Goal: Task Accomplishment & Management: Manage account settings

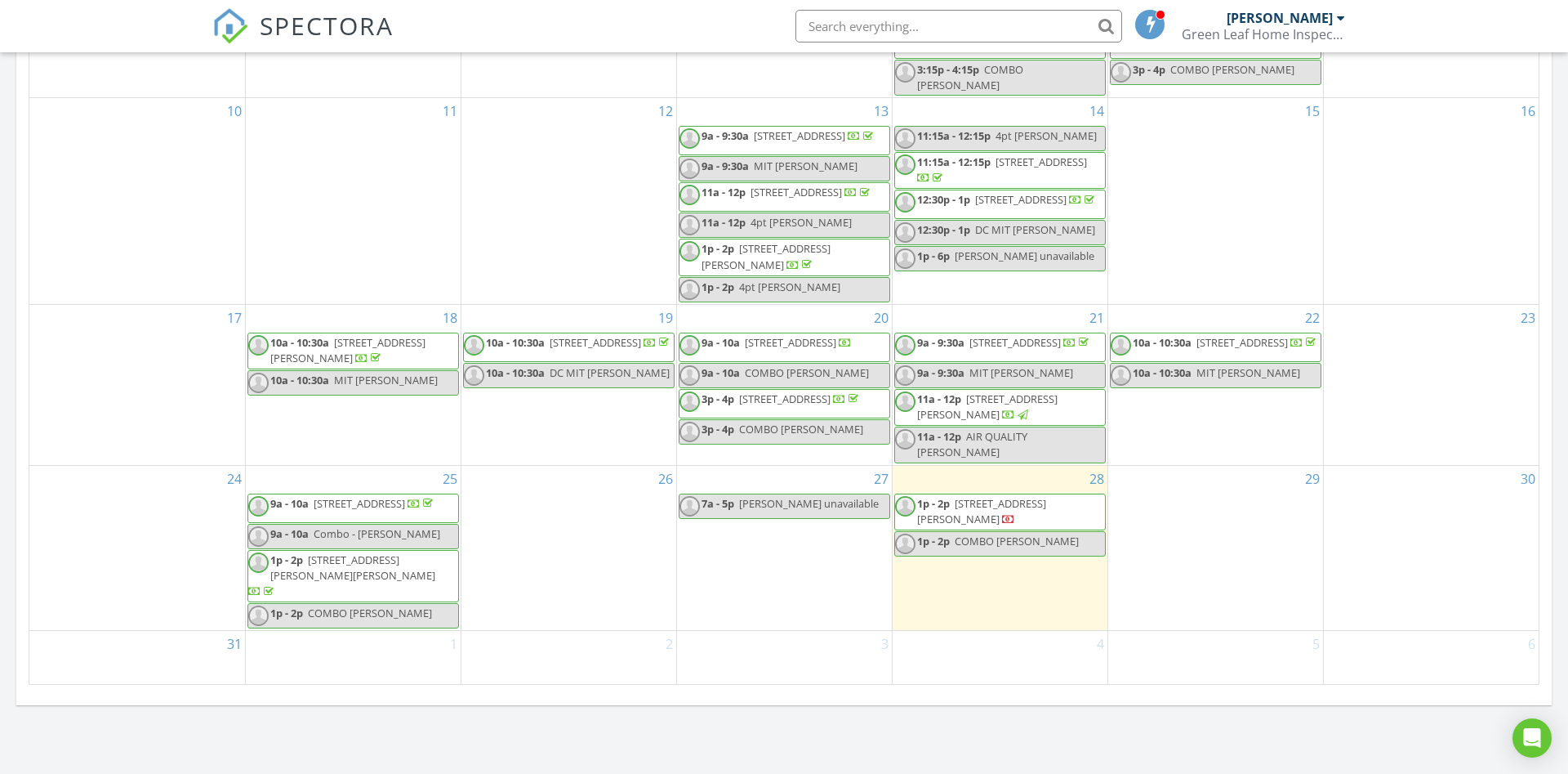
scroll to position [917, 0]
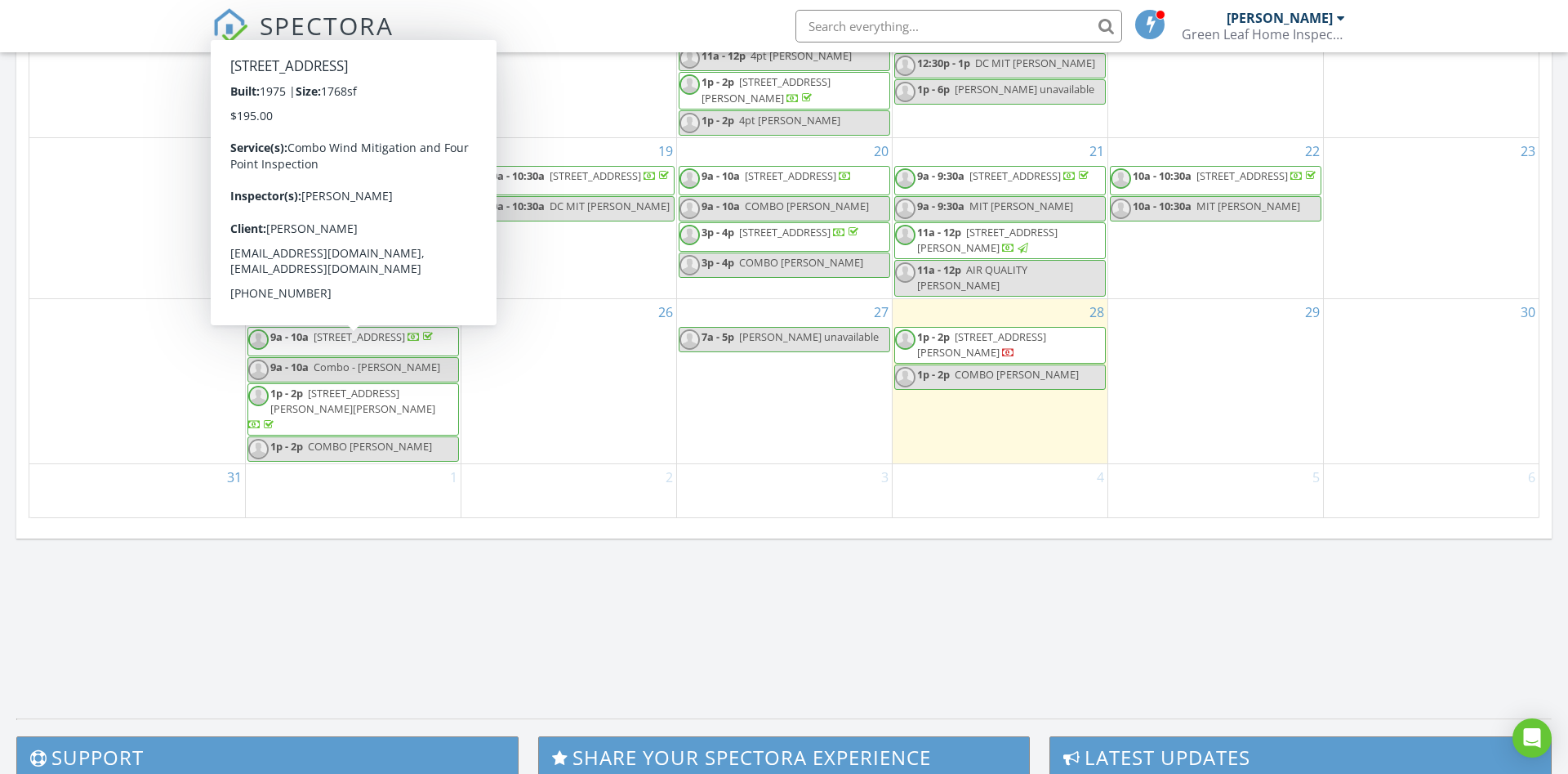
click at [370, 344] on span "412 Aruba Ct, Satellite Beach 32937" at bounding box center [359, 337] width 92 height 15
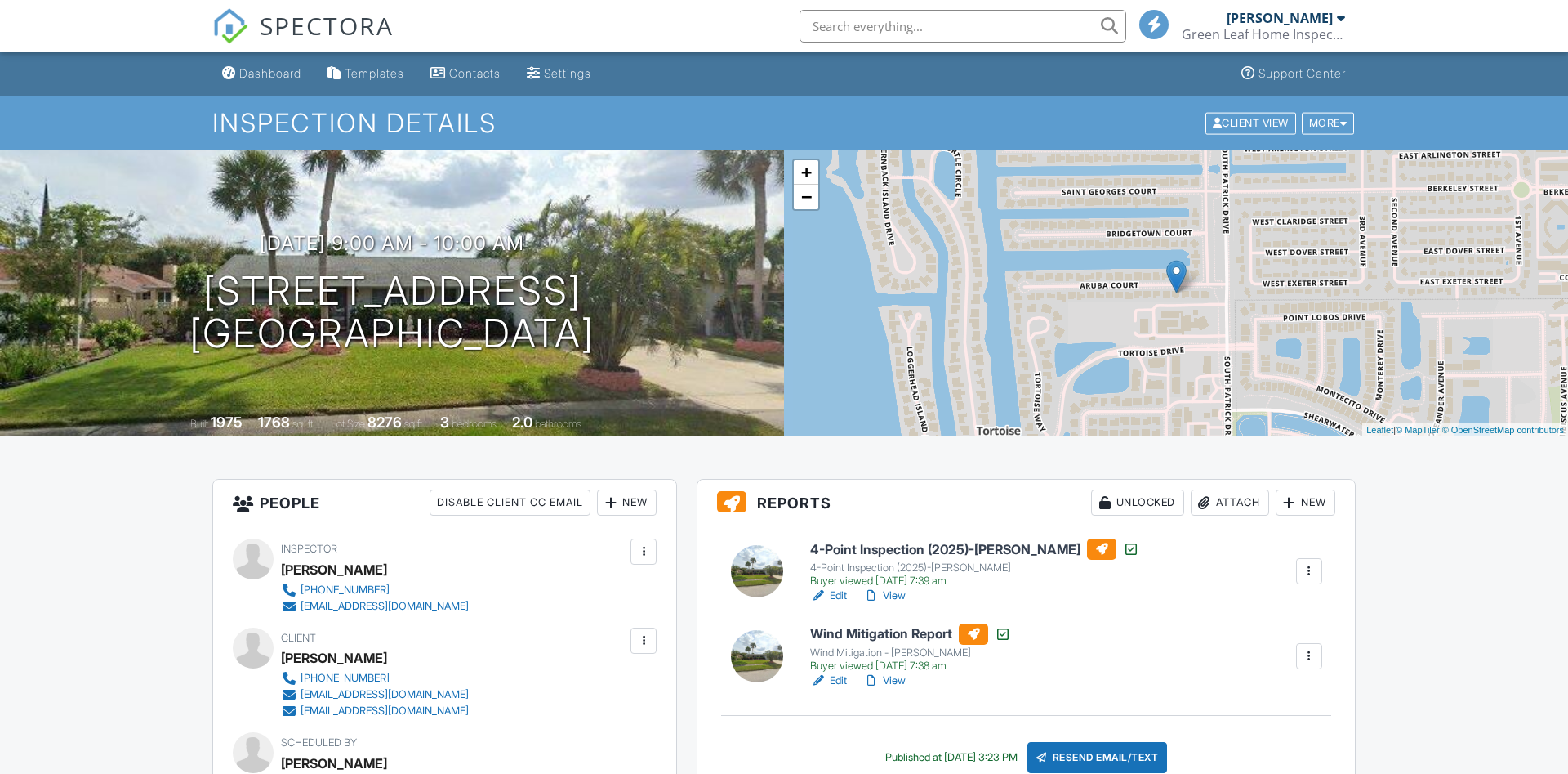
scroll to position [166, 0]
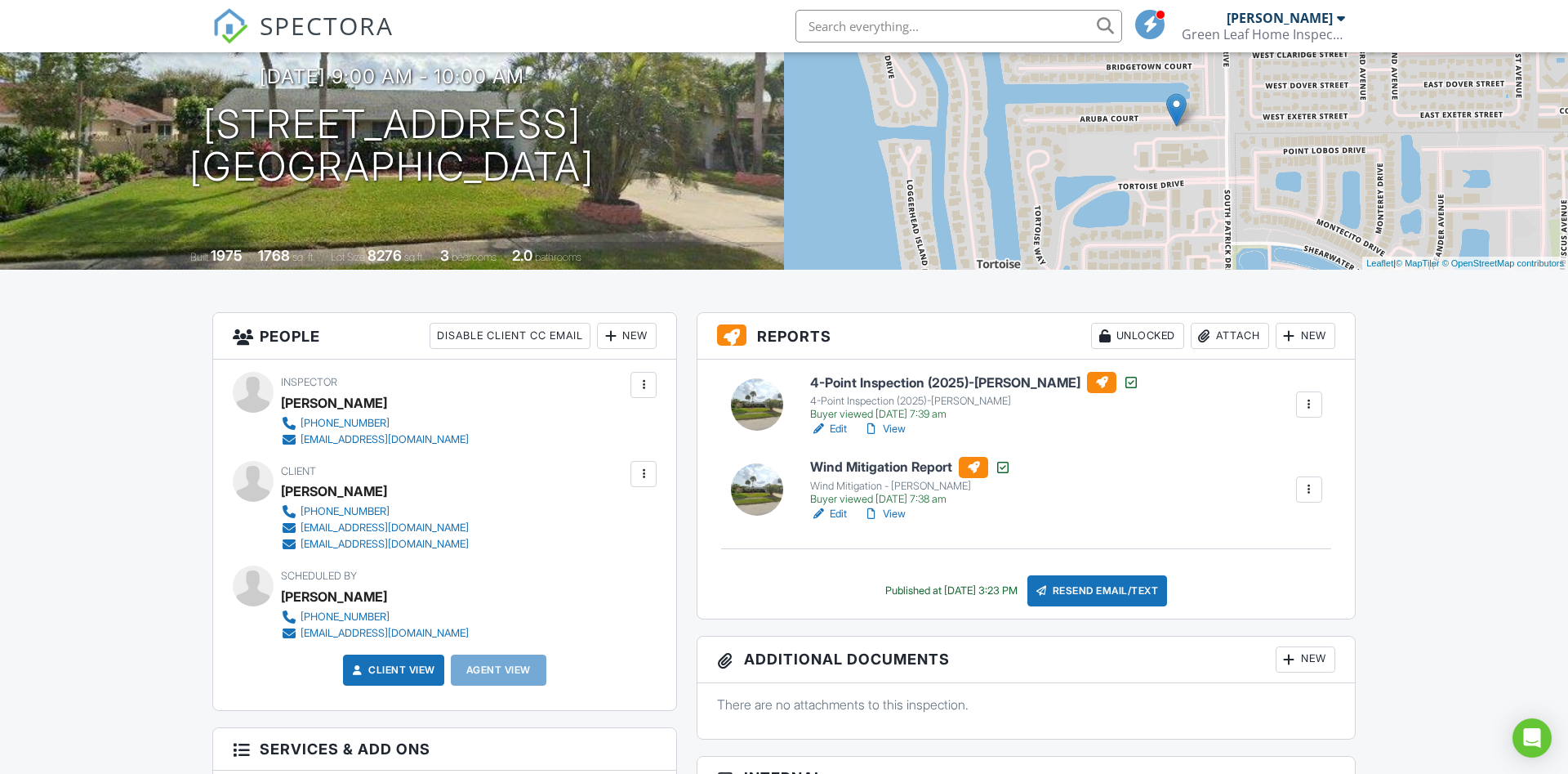
click at [895, 516] on link "View" at bounding box center [884, 514] width 43 height 16
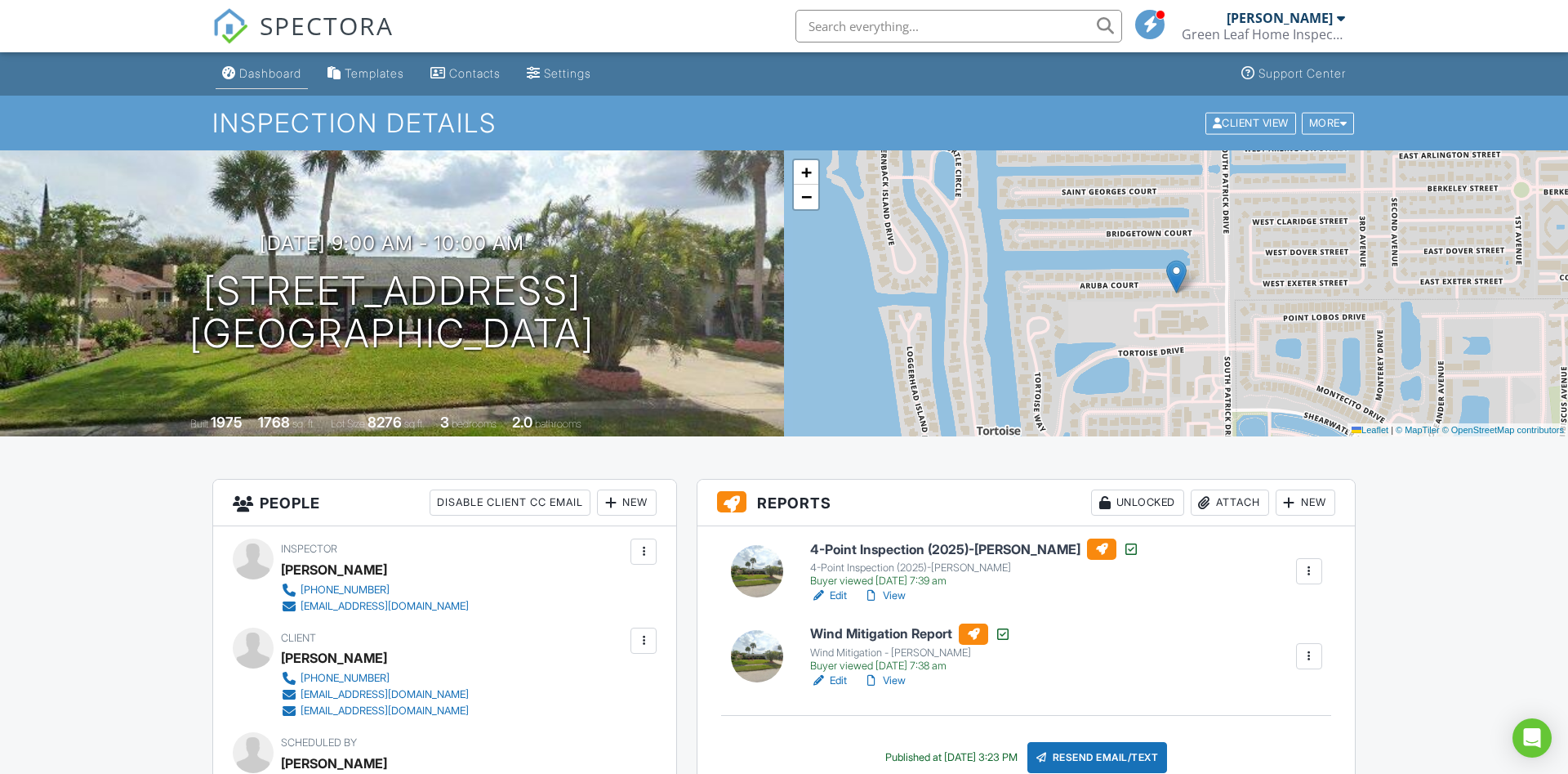
click at [248, 74] on div "Dashboard" at bounding box center [270, 73] width 62 height 14
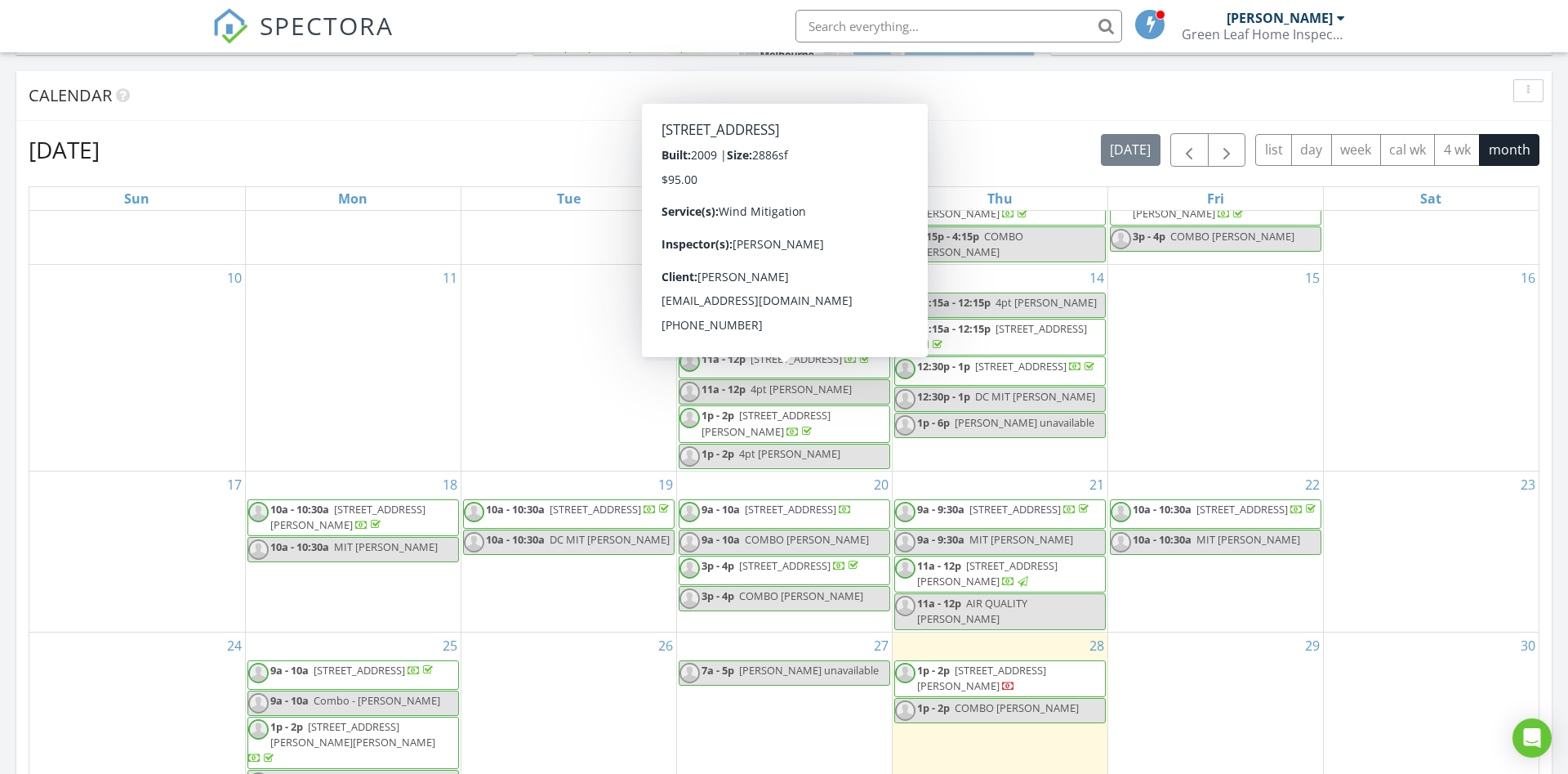
scroll to position [206, 0]
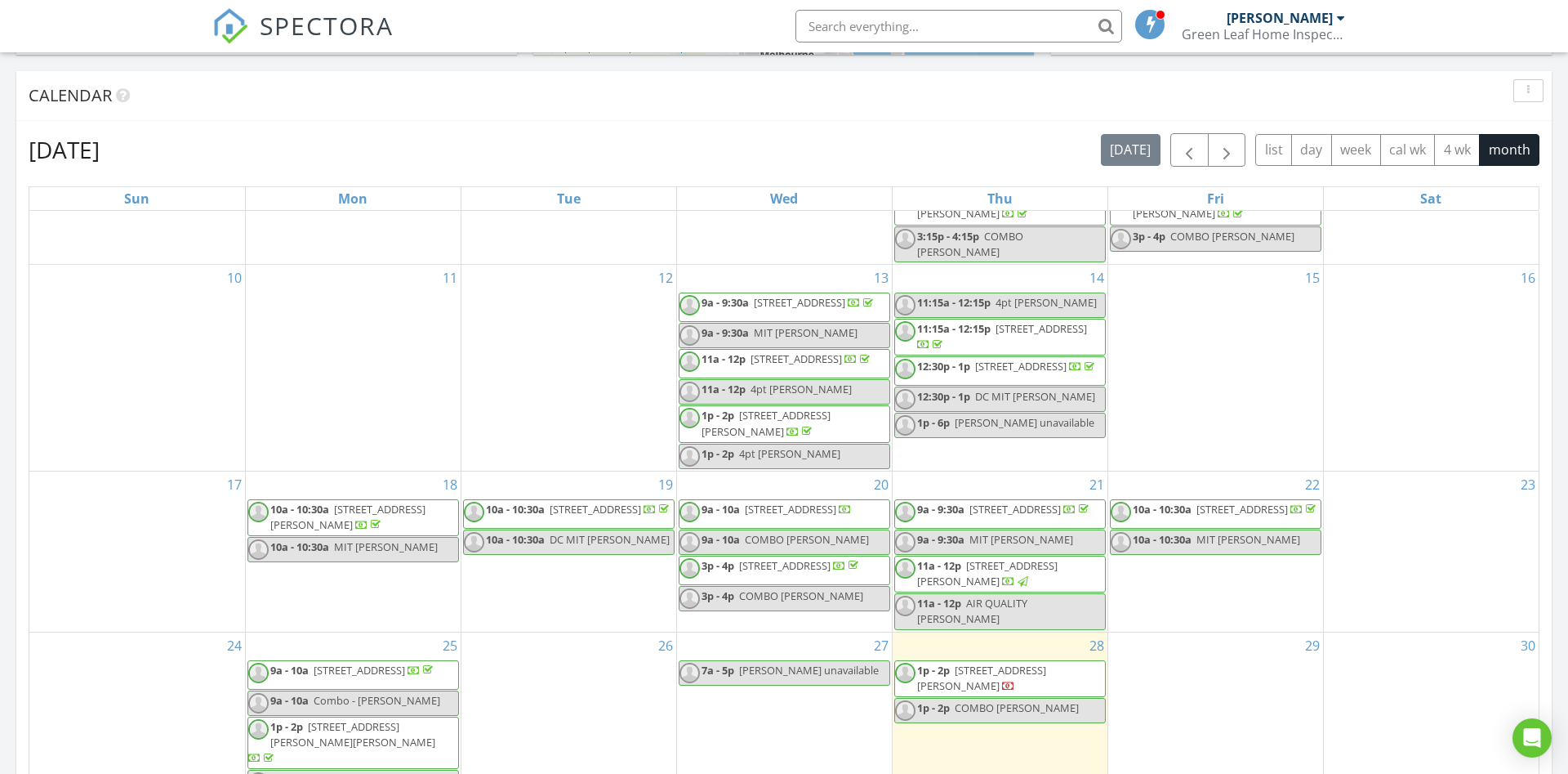
click at [1004, 517] on span "670 Rossmoor Cir, Melbourne 32940" at bounding box center [1030, 509] width 122 height 15
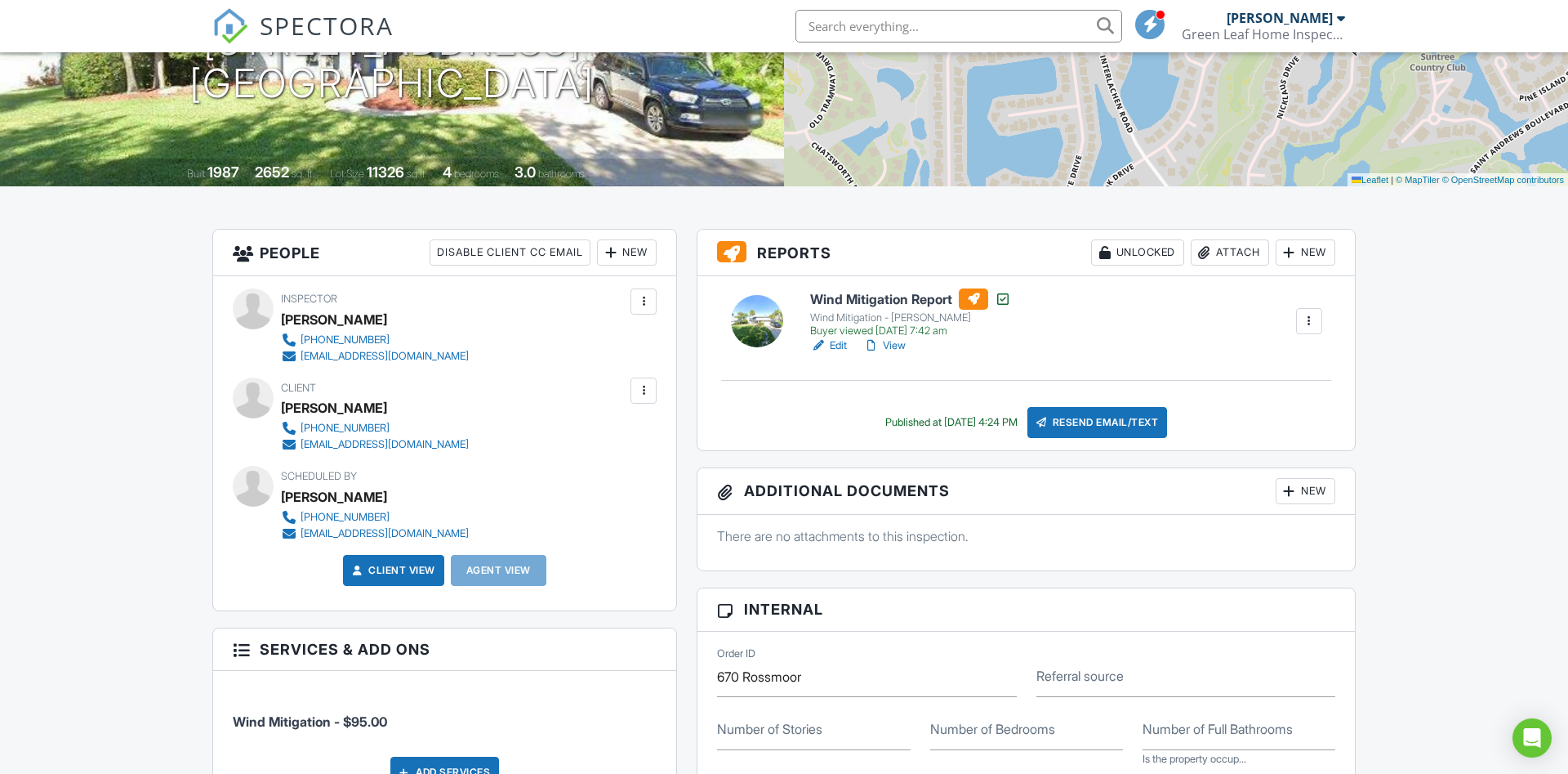
scroll to position [250, 0]
click at [840, 342] on link "Edit" at bounding box center [828, 346] width 37 height 16
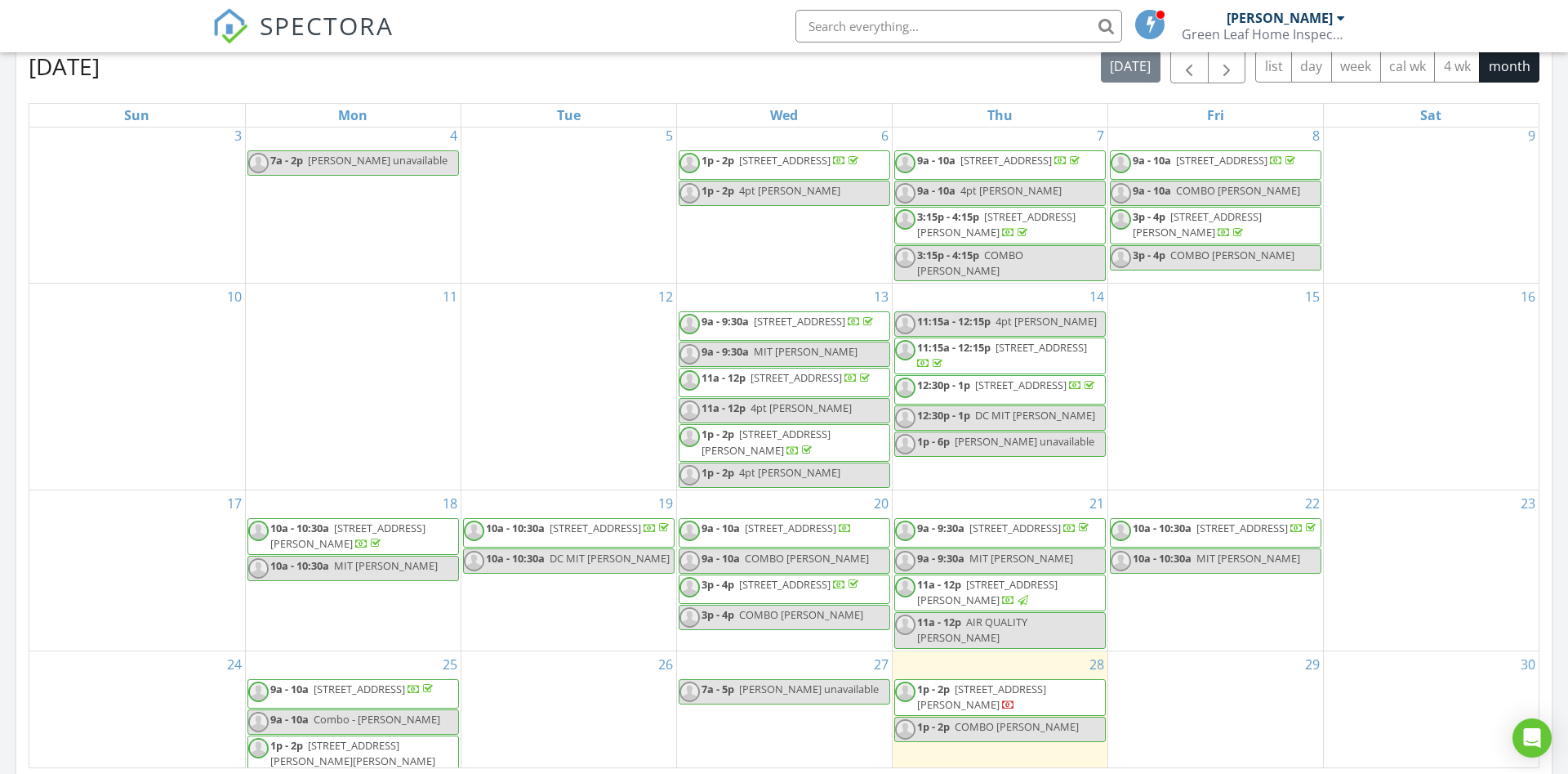
scroll to position [206, 0]
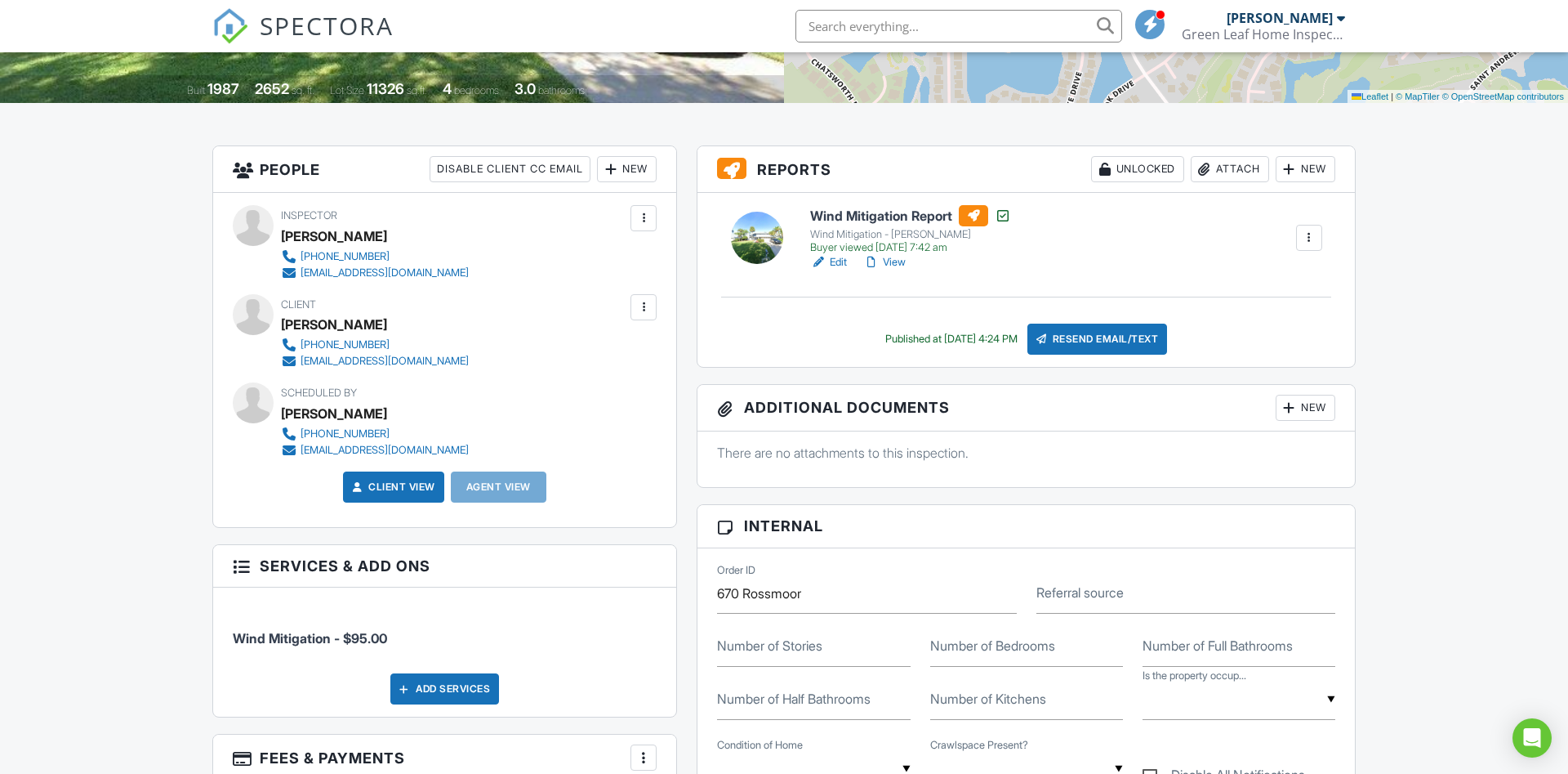
scroll to position [334, 0]
click at [840, 264] on link "Edit" at bounding box center [828, 262] width 37 height 16
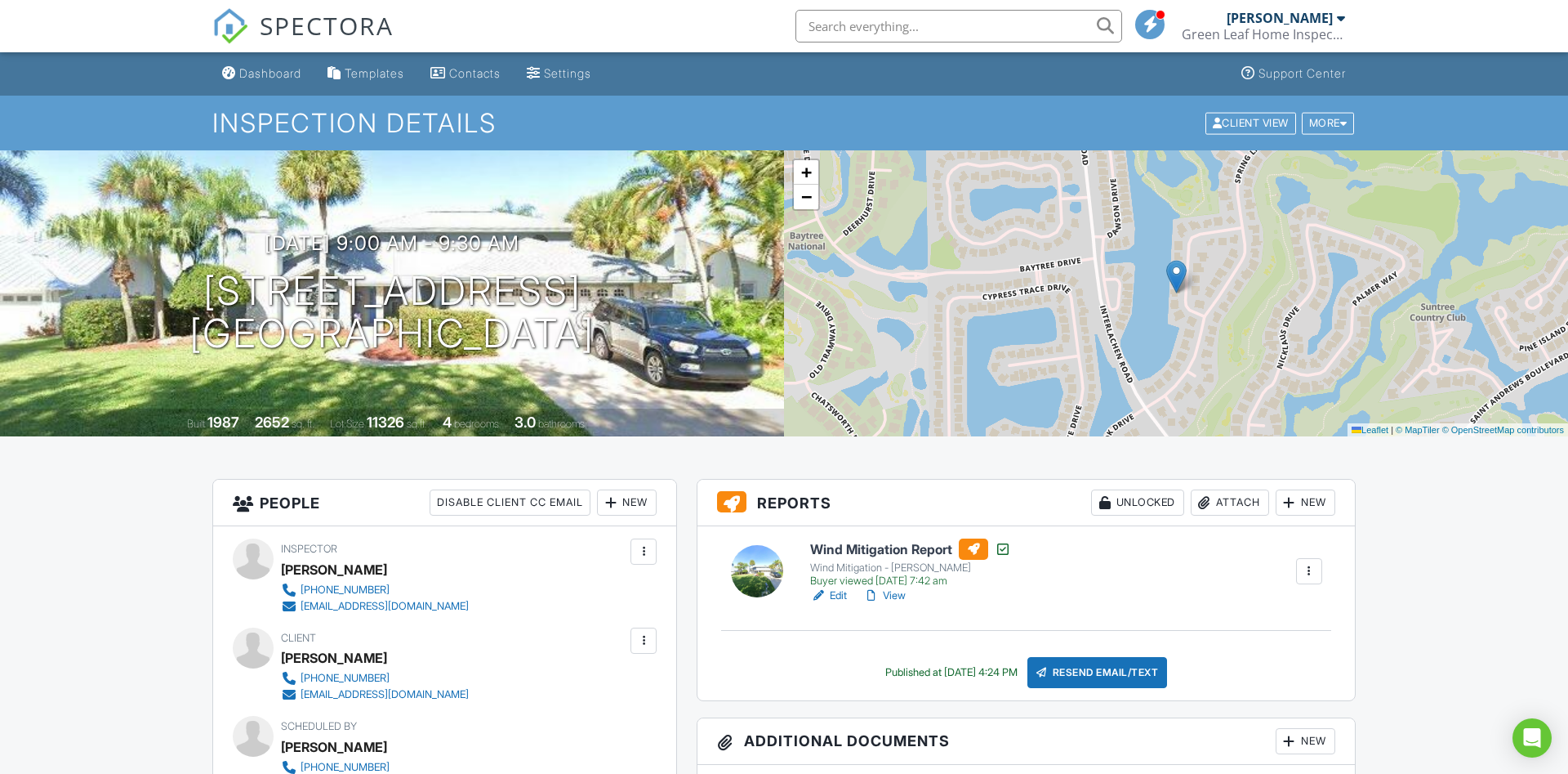
click at [890, 595] on link "View" at bounding box center [884, 596] width 43 height 16
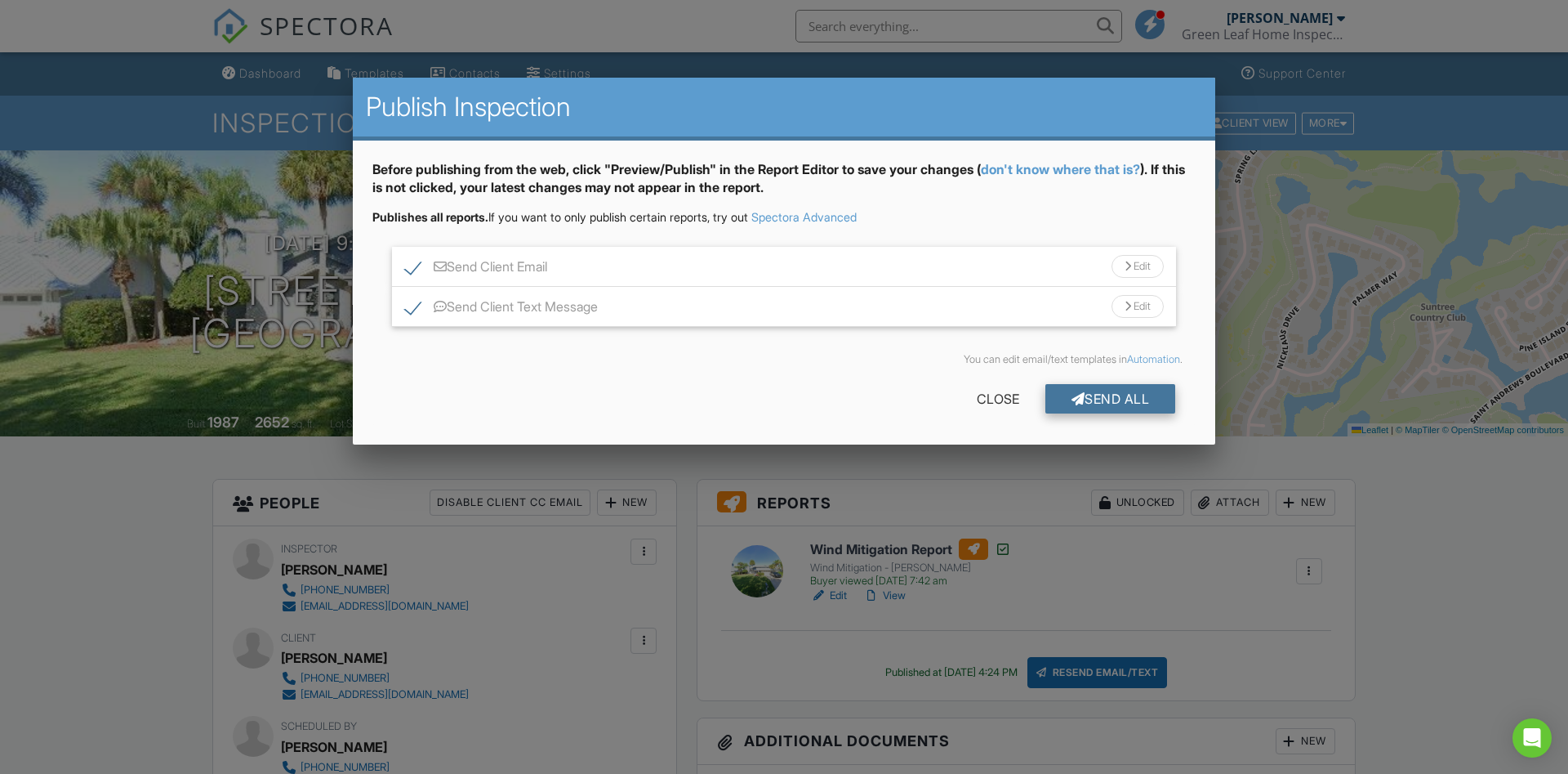
click at [1102, 392] on div "Send All" at bounding box center [1110, 399] width 130 height 30
